Goal: Information Seeking & Learning: Learn about a topic

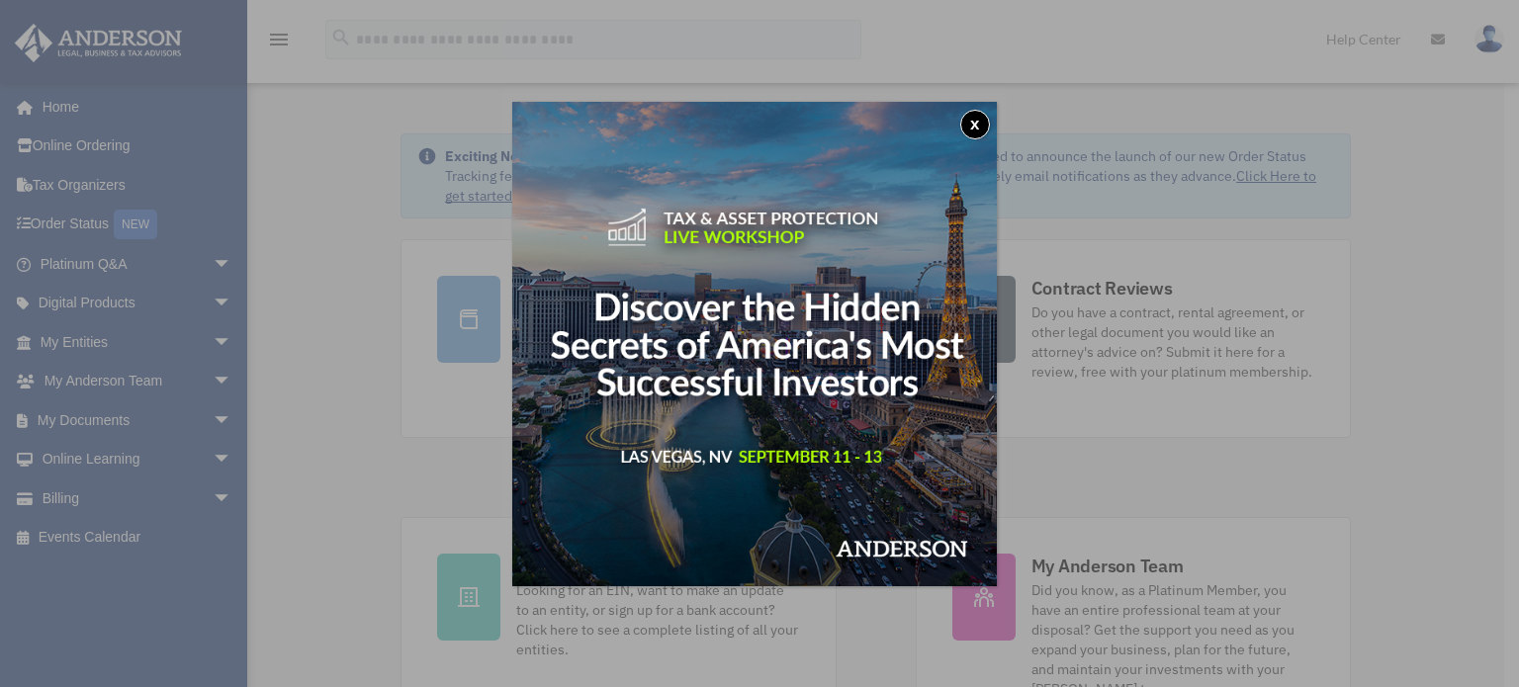
click at [784, 379] on img at bounding box center [754, 344] width 484 height 484
click at [990, 114] on button "x" at bounding box center [975, 125] width 30 height 30
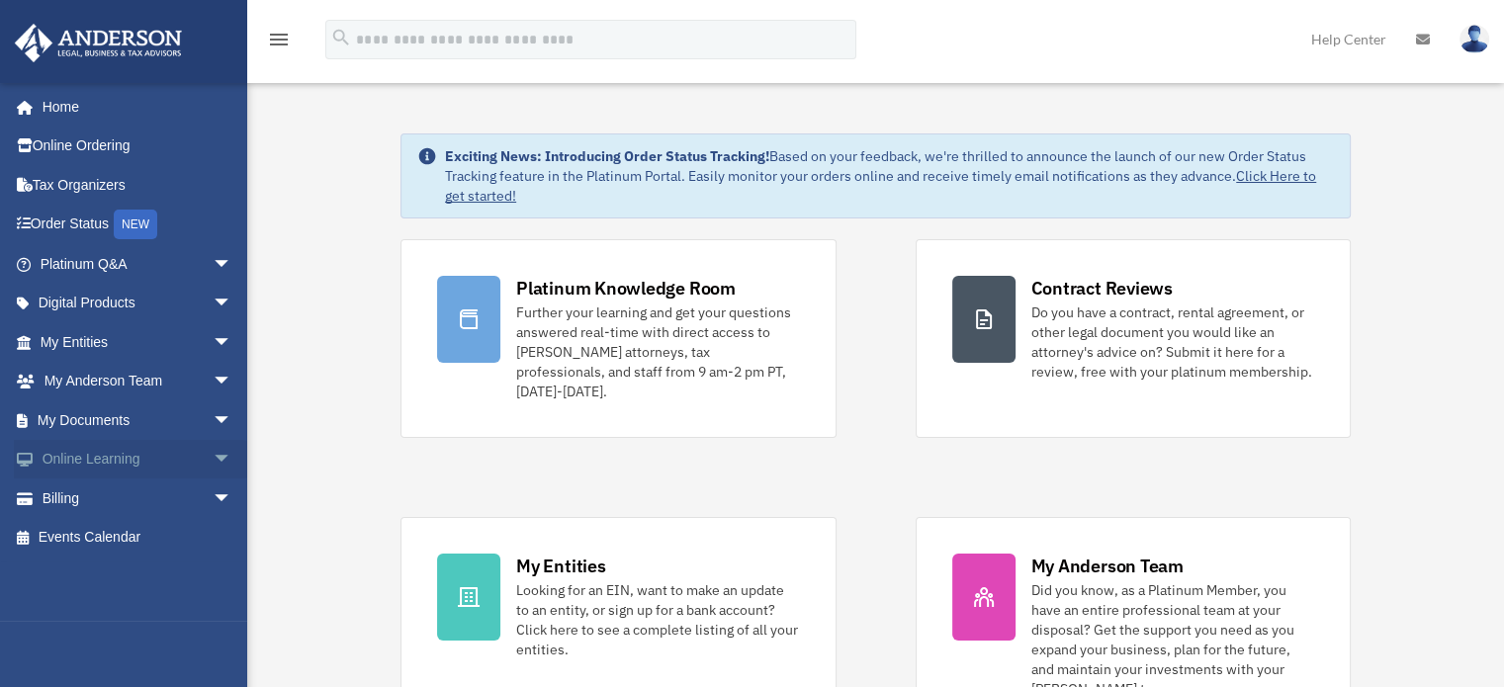
click at [103, 473] on link "Online Learning arrow_drop_down" at bounding box center [138, 460] width 248 height 40
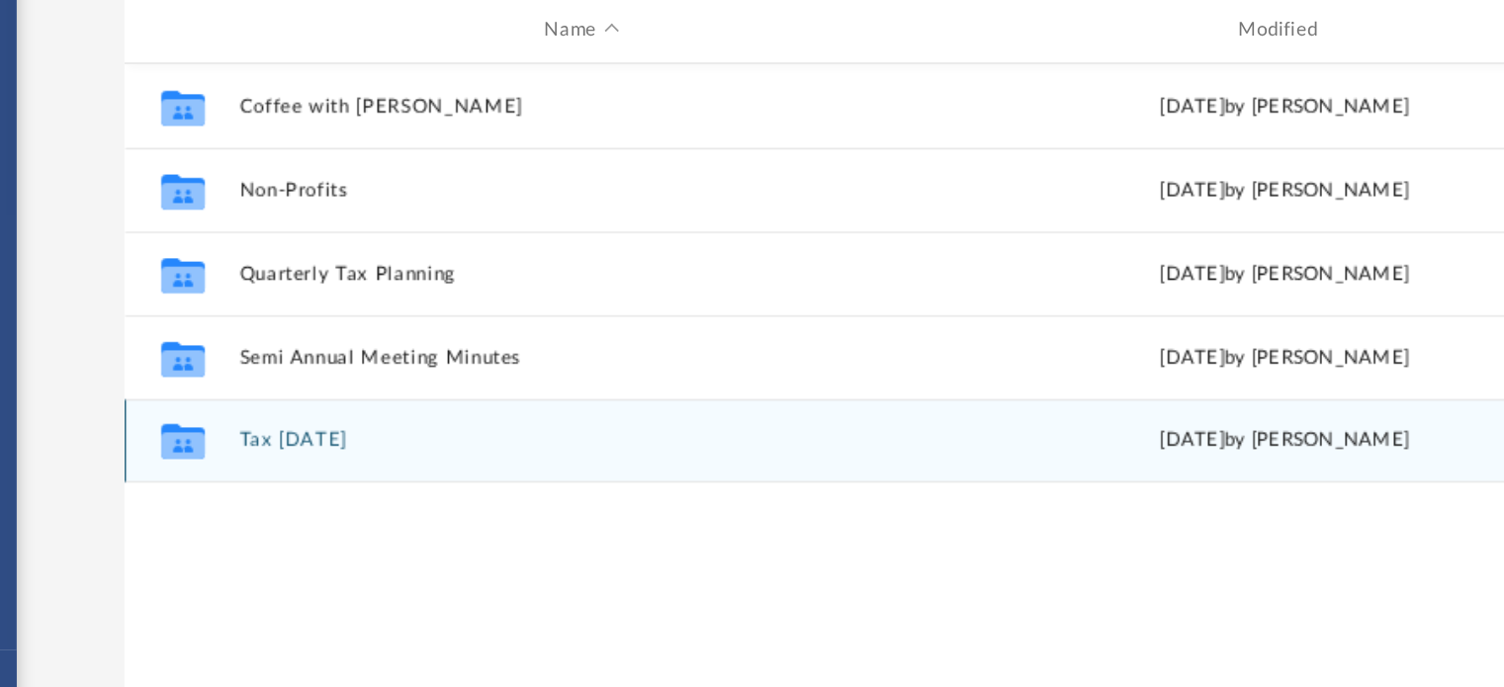
click at [354, 498] on icon "grid" at bounding box center [344, 500] width 26 height 16
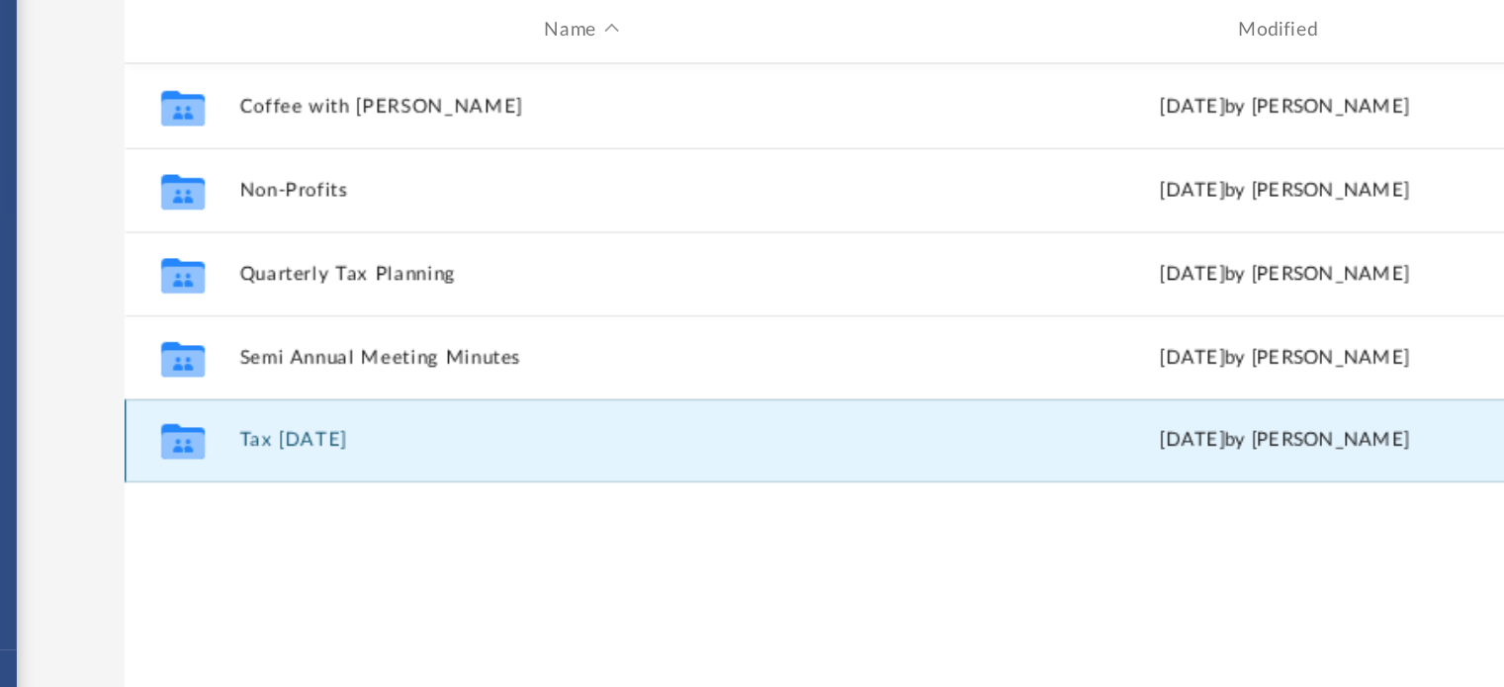
click at [342, 493] on icon "grid" at bounding box center [344, 500] width 26 height 16
click at [390, 497] on button "Tax [DATE]" at bounding box center [580, 497] width 405 height 13
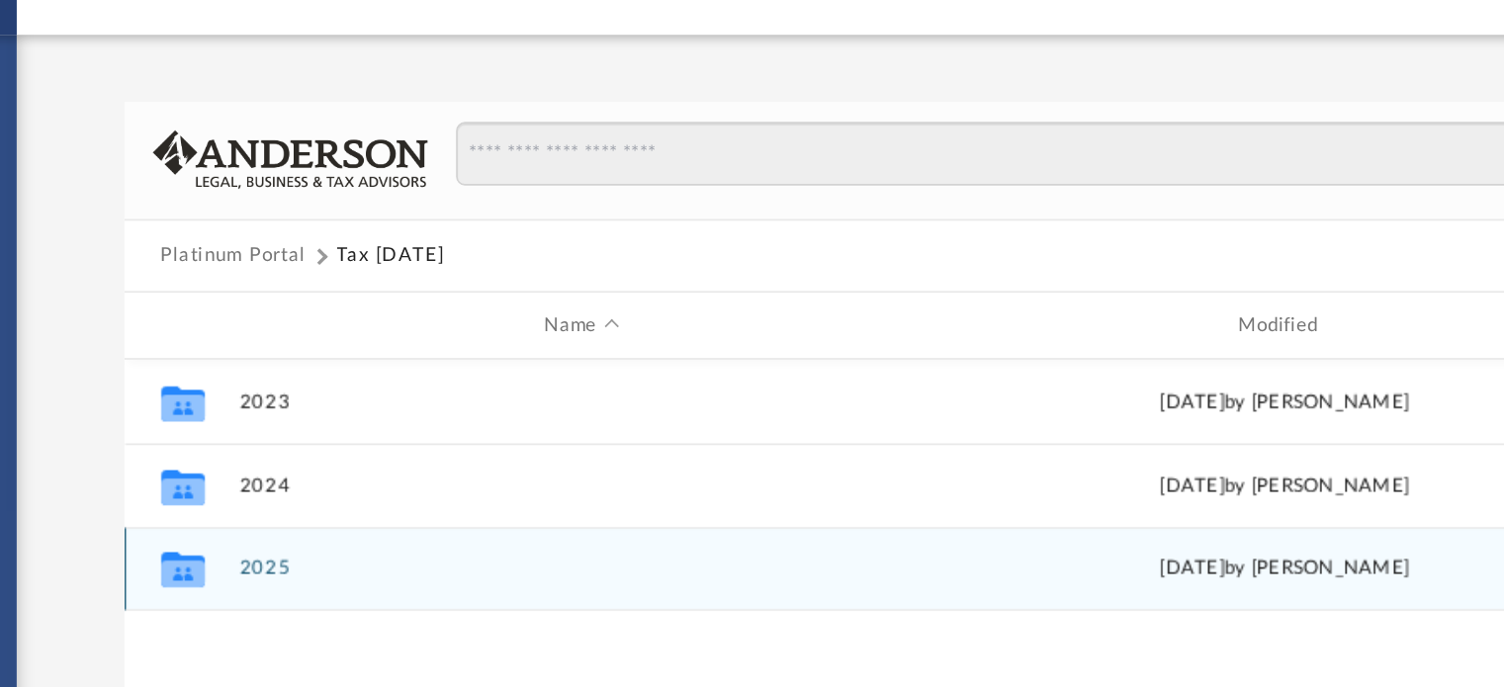
click at [351, 403] on icon "grid" at bounding box center [344, 401] width 26 height 16
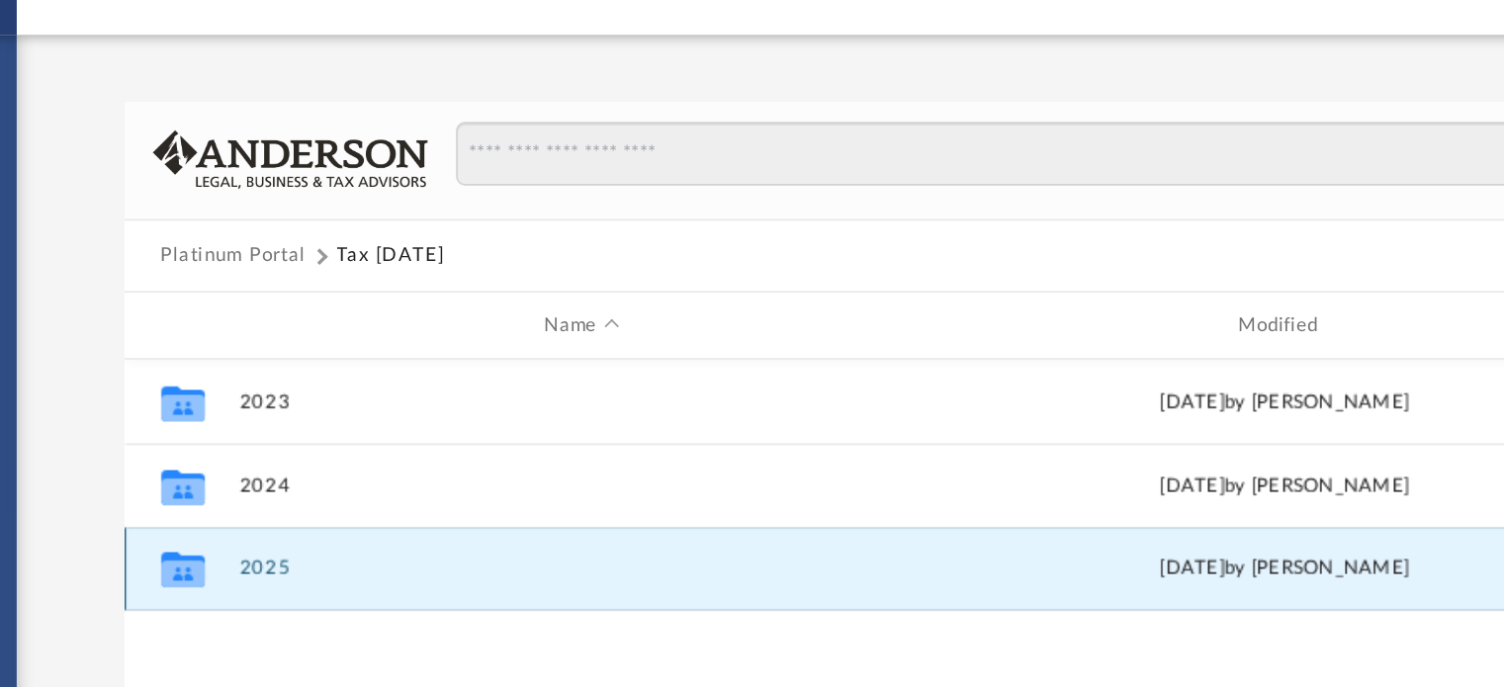
click at [351, 403] on icon "grid" at bounding box center [344, 401] width 26 height 16
click at [364, 413] on div "Collaborated Folder" at bounding box center [343, 399] width 49 height 32
click at [370, 414] on div "Collaborated Folder 2025 [DATE] by [PERSON_NAME] 40.32 GB" at bounding box center [875, 398] width 1131 height 49
